Goal: Task Accomplishment & Management: Manage account settings

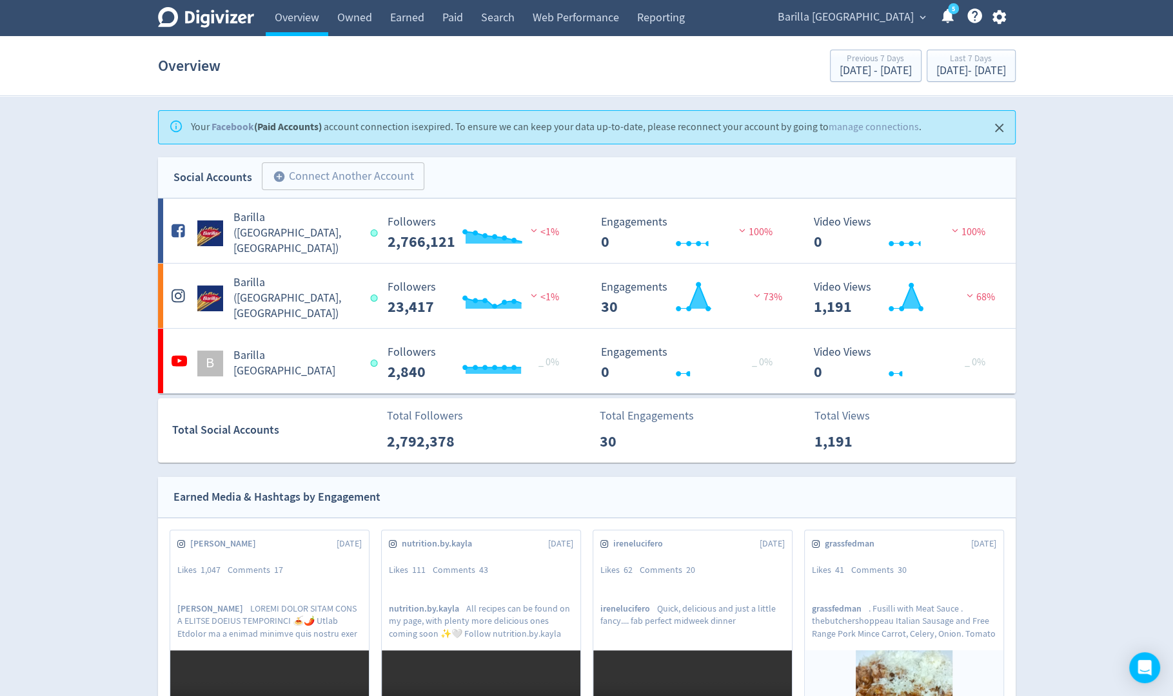
click at [999, 22] on icon "button" at bounding box center [999, 17] width 14 height 14
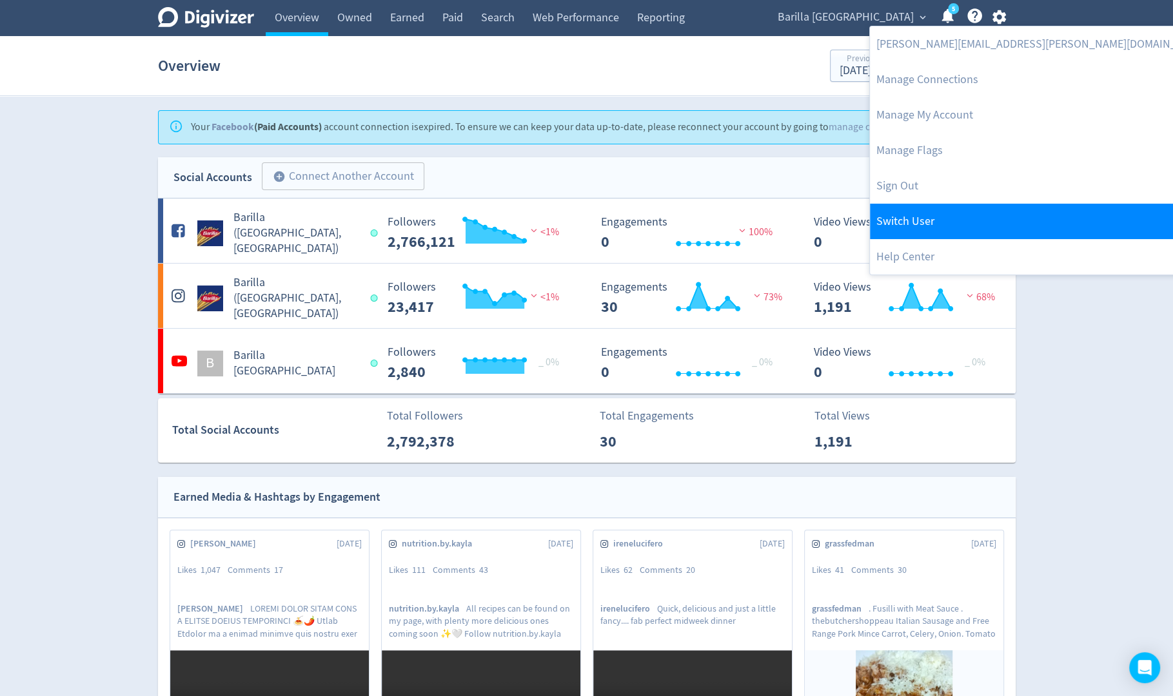
click at [953, 214] on link "Switch User" at bounding box center [1042, 221] width 344 height 35
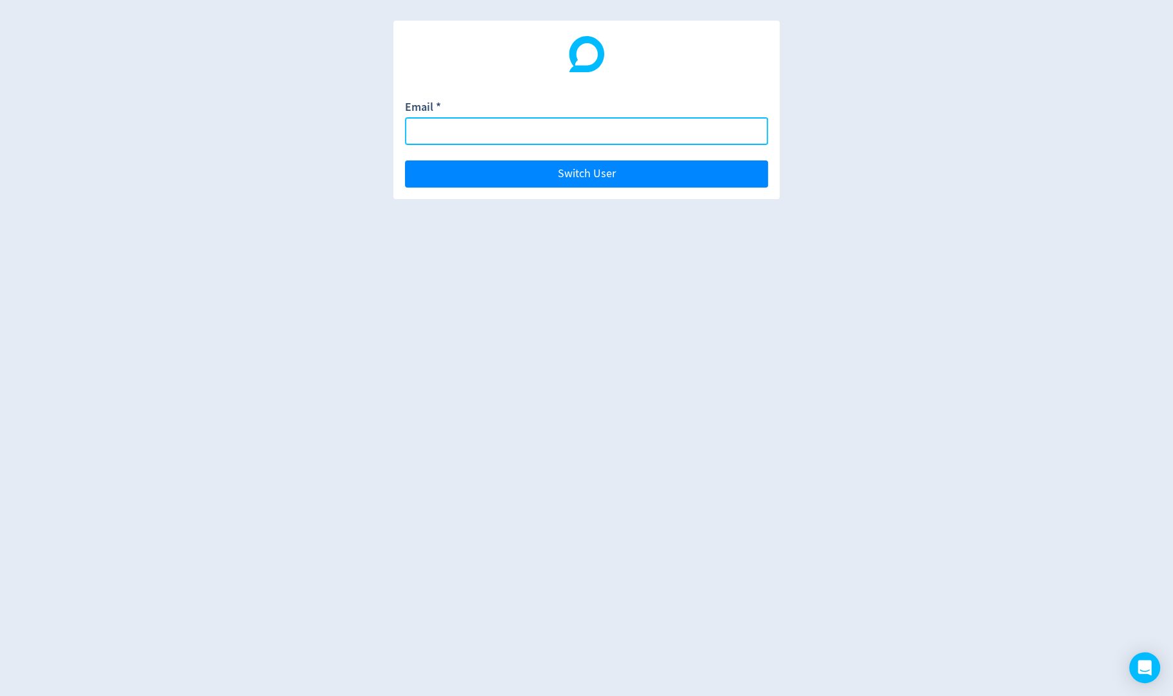
click at [738, 132] on input "Email *" at bounding box center [586, 131] width 363 height 28
paste input "[EMAIL_ADDRESS][DOMAIN_NAME]"
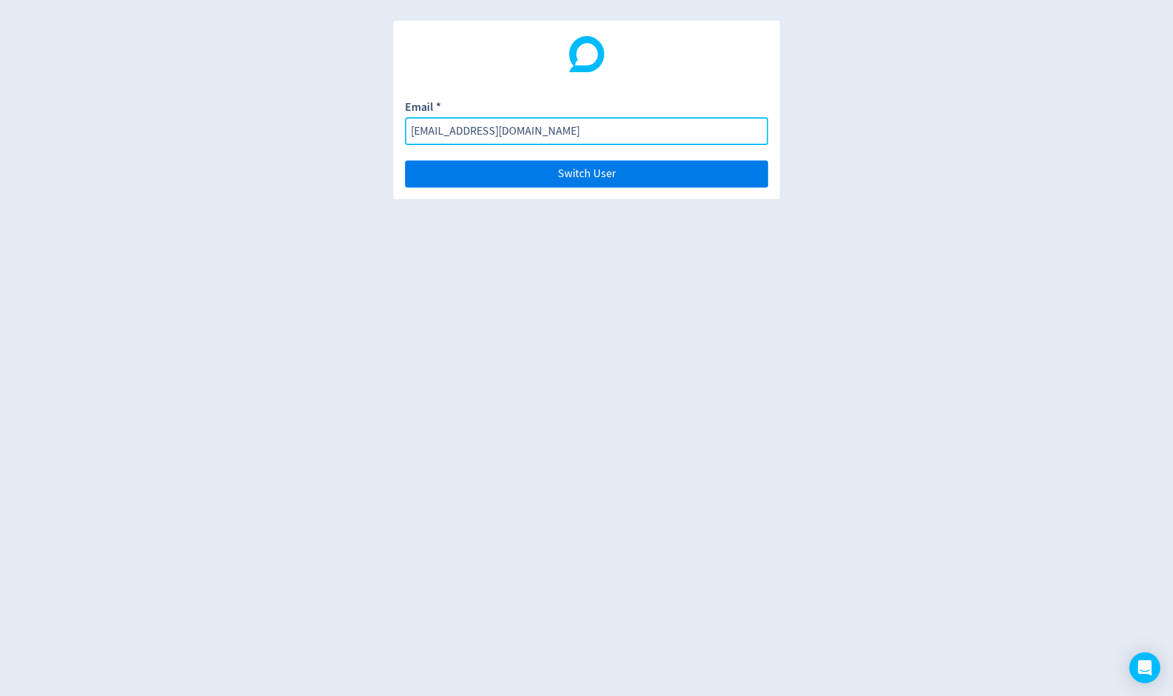
type input "[EMAIL_ADDRESS][DOMAIN_NAME]"
click at [739, 168] on button "Switch User" at bounding box center [586, 174] width 363 height 27
